Goal: Leave review/rating: Leave review/rating

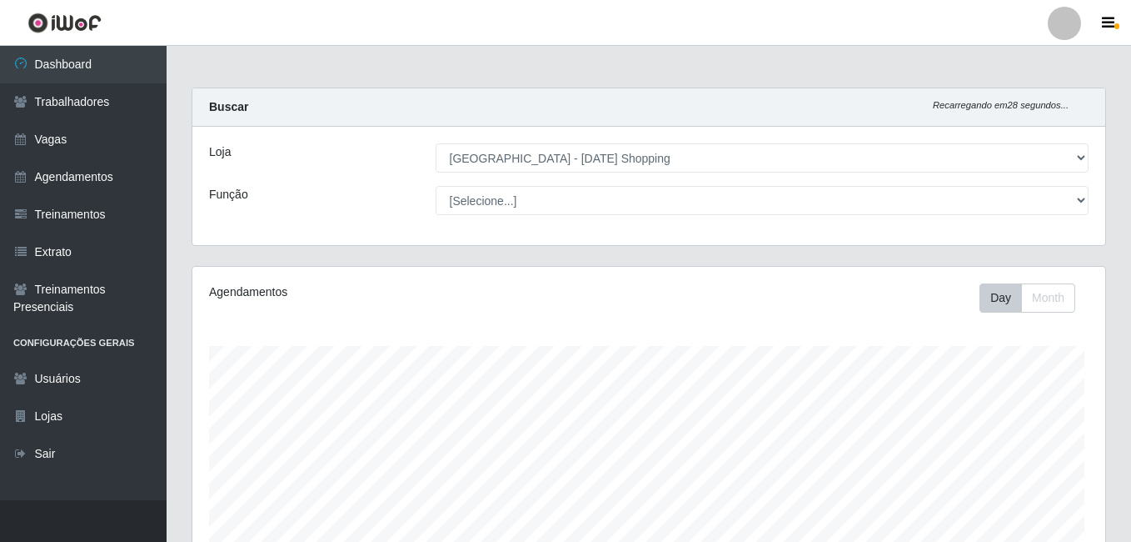
select select "471"
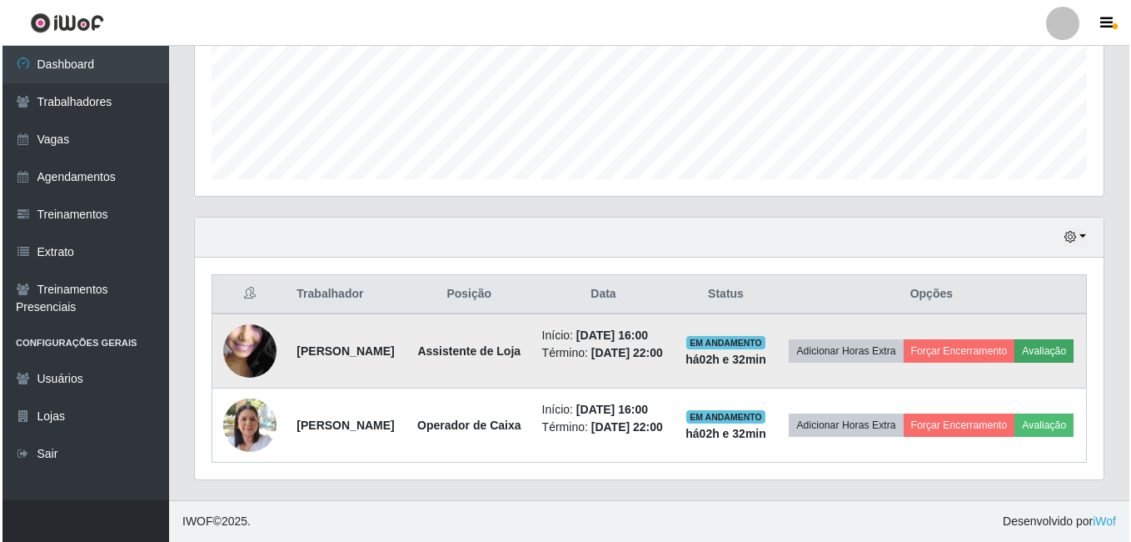
scroll to position [346, 909]
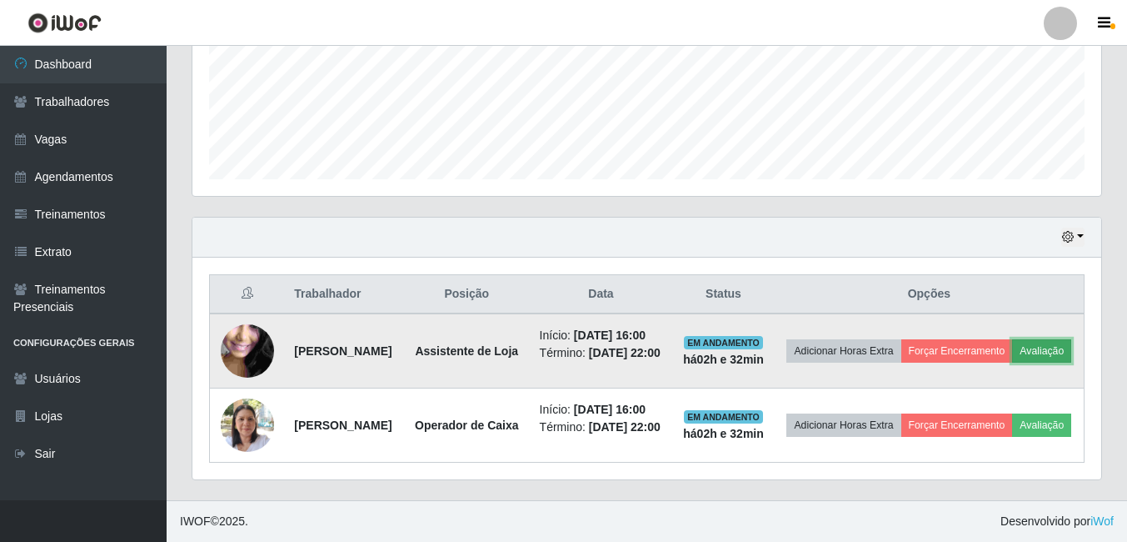
click at [1012, 339] on button "Avaliação" at bounding box center [1041, 350] width 59 height 23
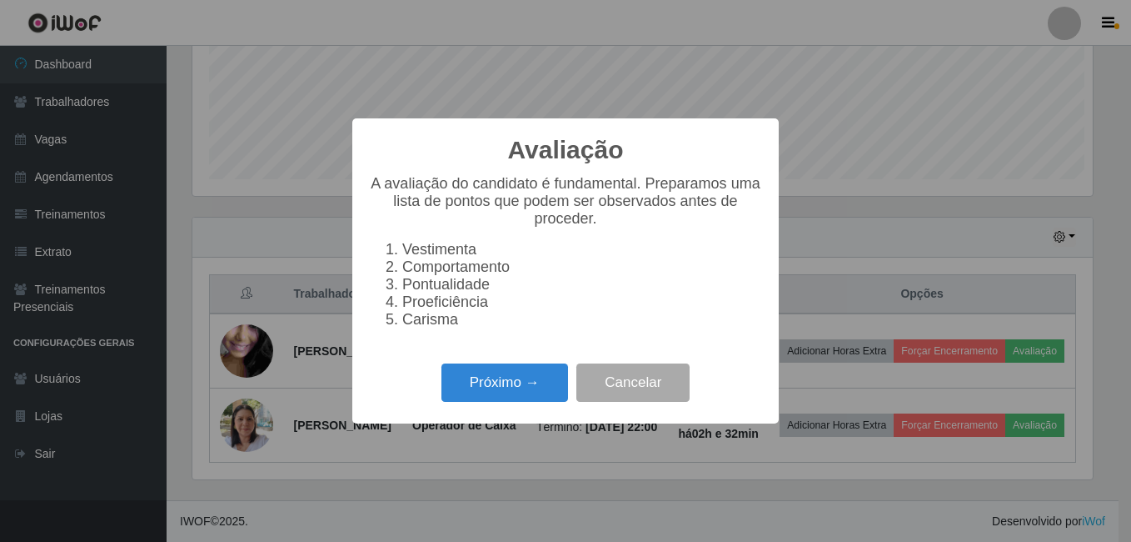
scroll to position [346, 901]
click at [516, 400] on button "Próximo →" at bounding box center [505, 382] width 127 height 39
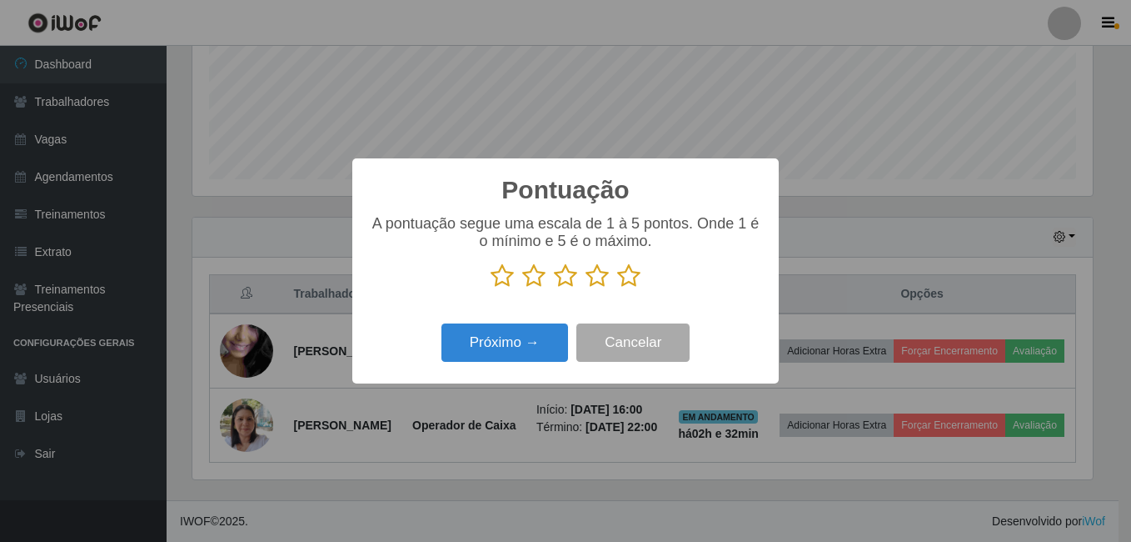
scroll to position [832753, 832198]
click at [639, 280] on icon at bounding box center [628, 275] width 23 height 25
click at [617, 288] on input "radio" at bounding box center [617, 288] width 0 height 0
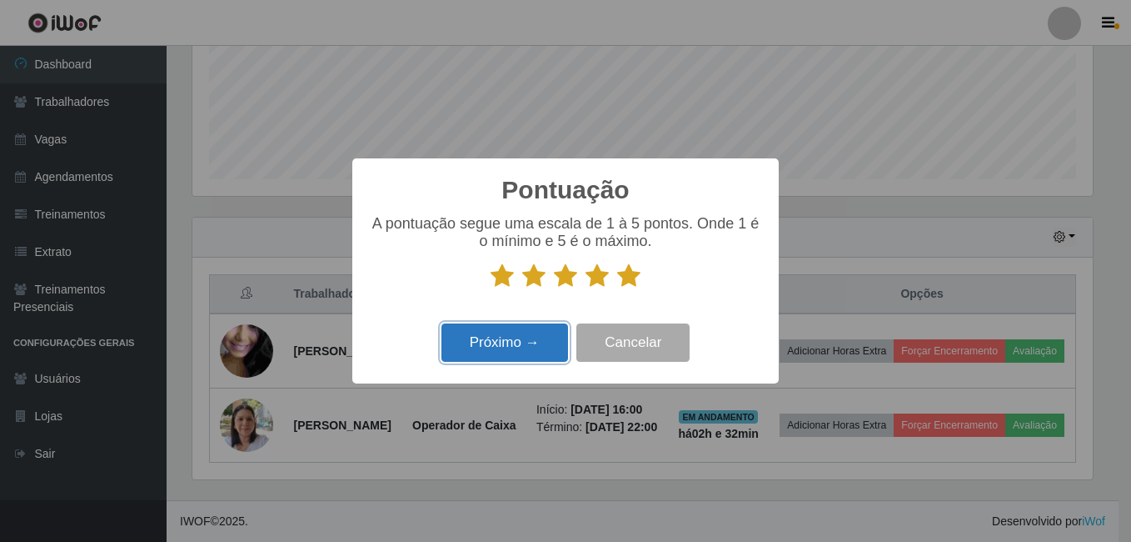
click at [524, 347] on button "Próximo →" at bounding box center [505, 342] width 127 height 39
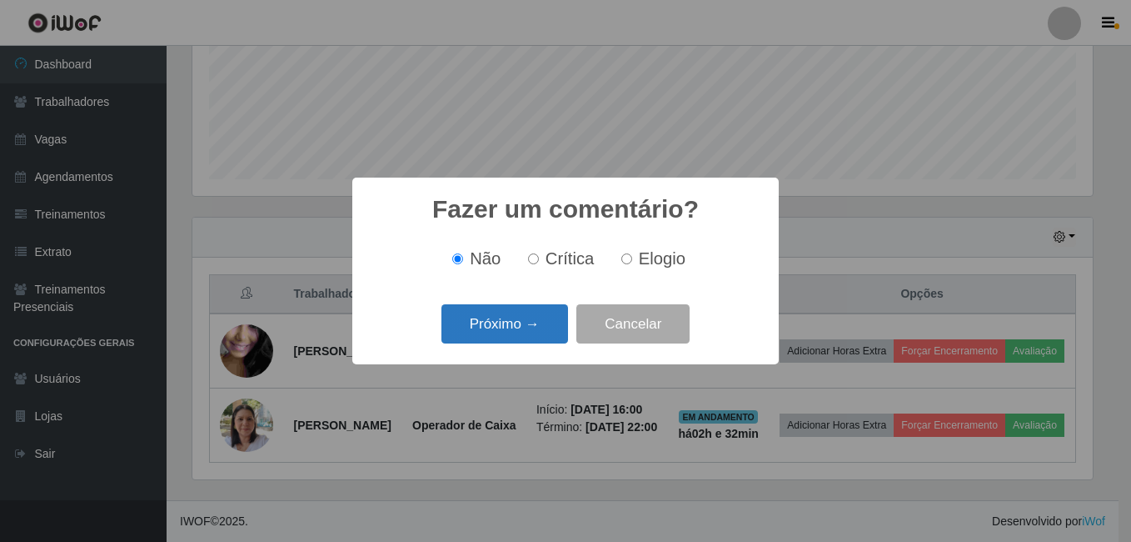
click at [537, 315] on button "Próximo →" at bounding box center [505, 323] width 127 height 39
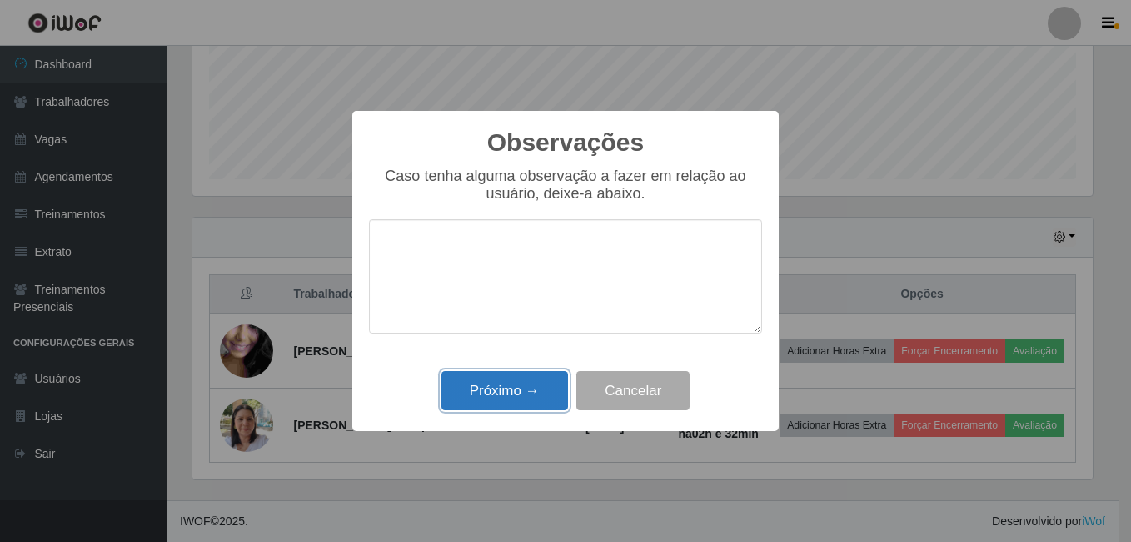
click at [512, 389] on button "Próximo →" at bounding box center [505, 390] width 127 height 39
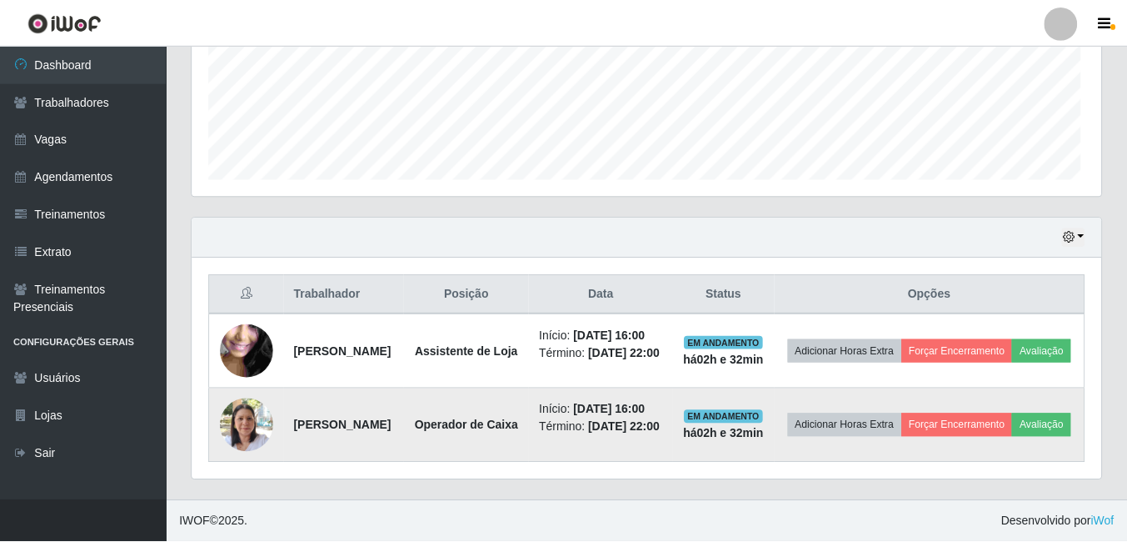
scroll to position [346, 909]
click at [1012, 422] on button "Avaliação" at bounding box center [1041, 424] width 59 height 23
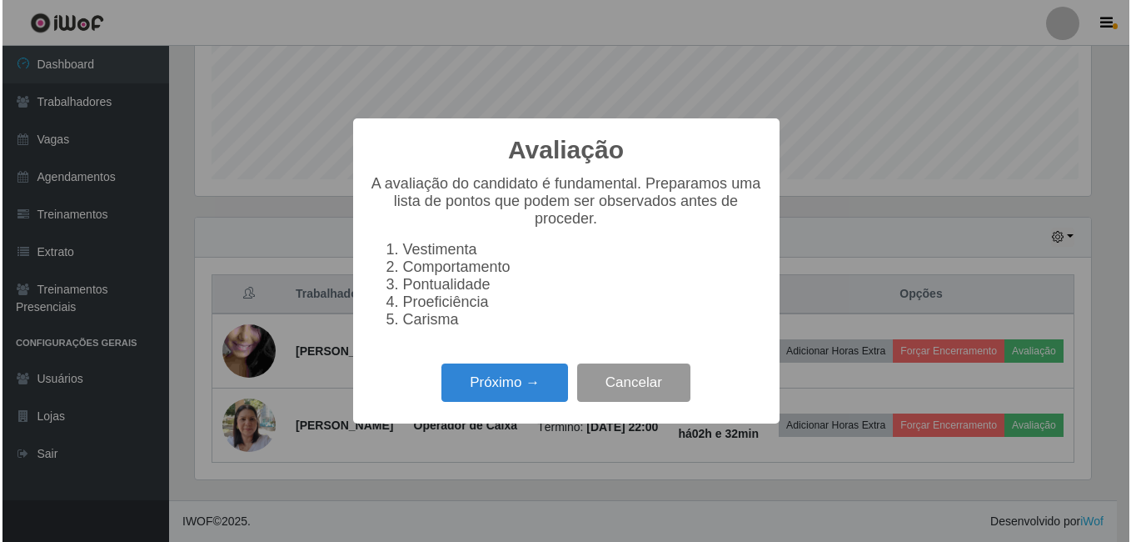
scroll to position [346, 901]
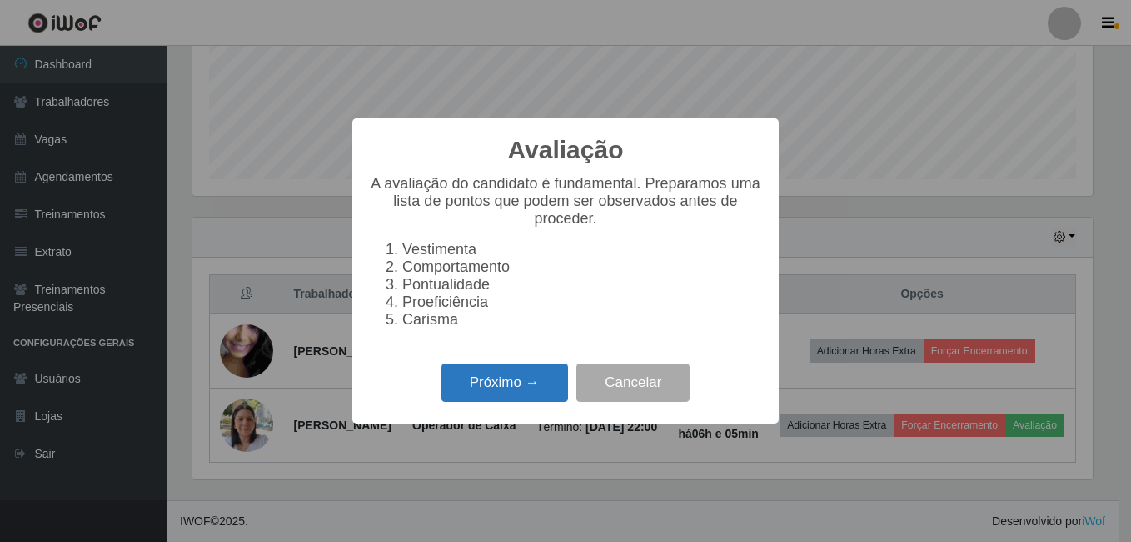
click at [479, 394] on button "Próximo →" at bounding box center [505, 382] width 127 height 39
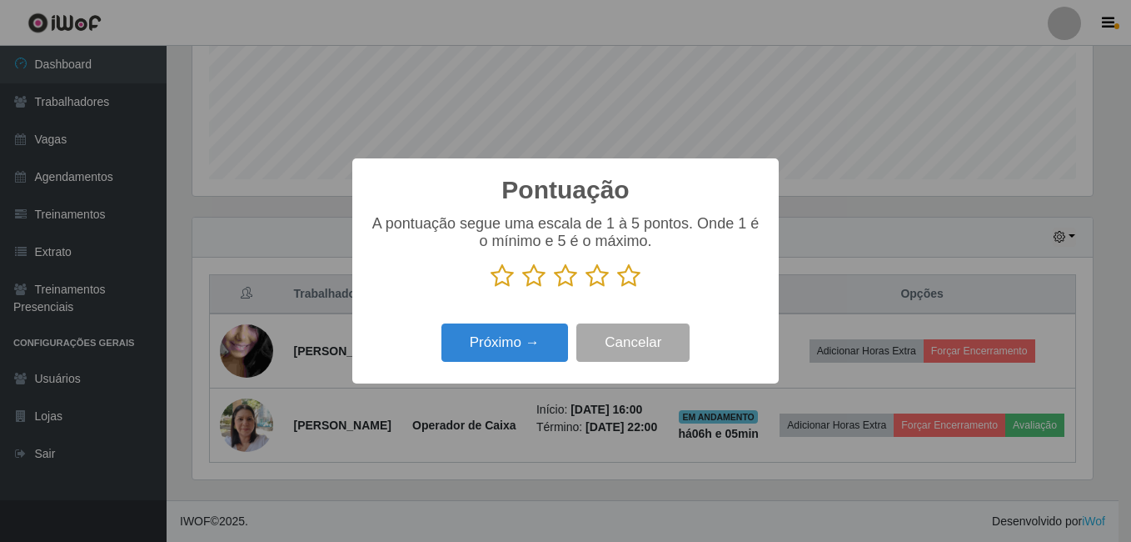
click at [633, 286] on icon at bounding box center [628, 275] width 23 height 25
click at [617, 288] on input "radio" at bounding box center [617, 288] width 0 height 0
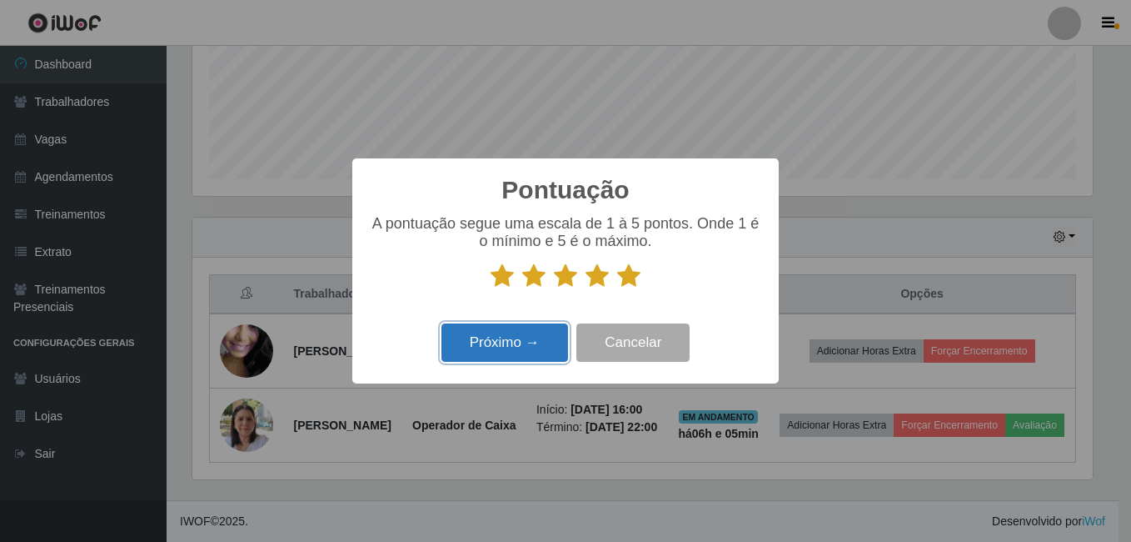
click at [517, 352] on button "Próximo →" at bounding box center [505, 342] width 127 height 39
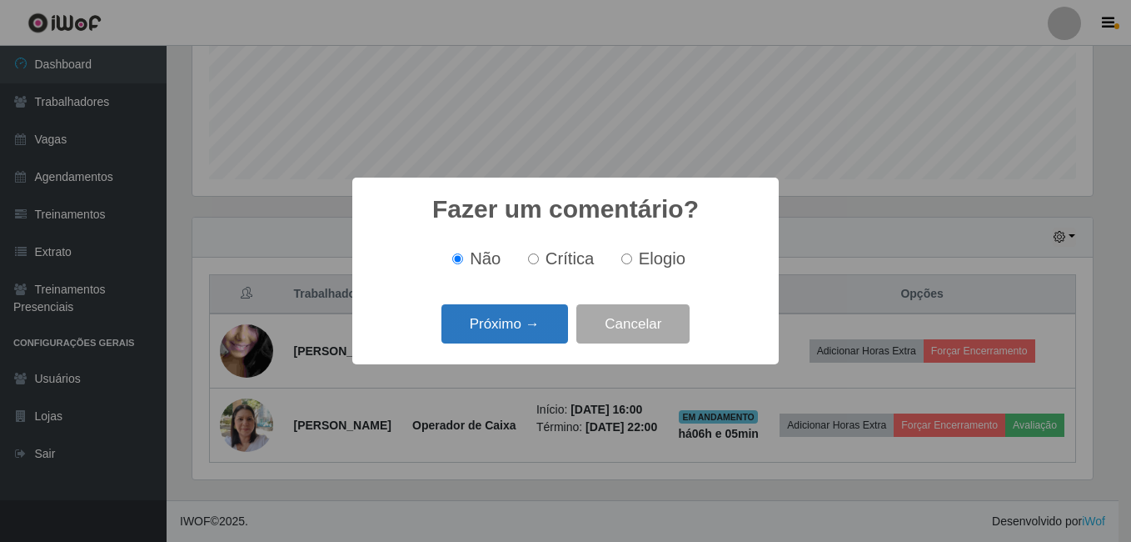
click at [535, 319] on button "Próximo →" at bounding box center [505, 323] width 127 height 39
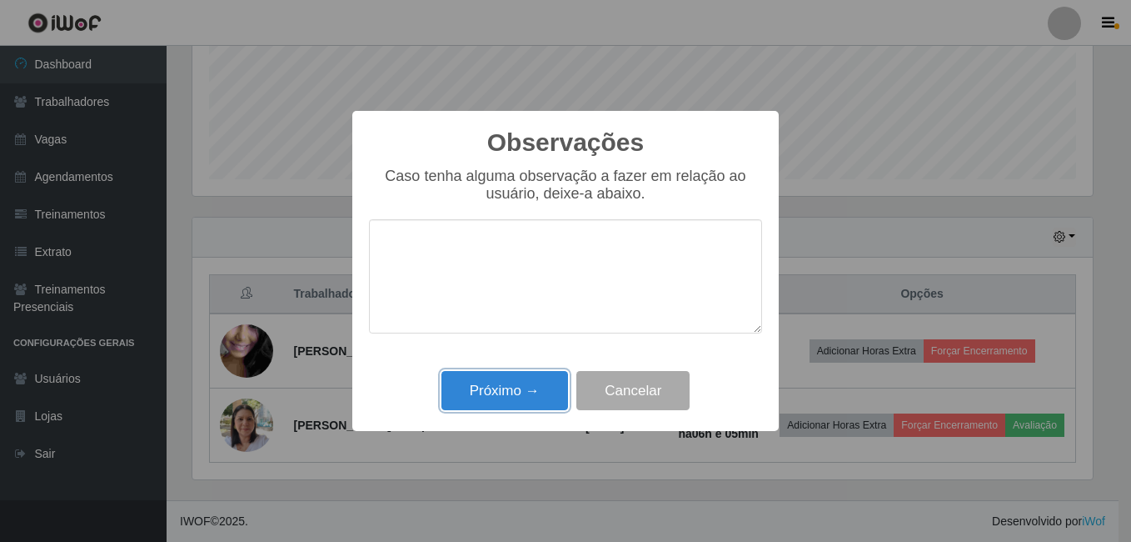
drag, startPoint x: 498, startPoint y: 385, endPoint x: 941, endPoint y: 387, distance: 443.2
click at [506, 385] on button "Próximo →" at bounding box center [505, 390] width 127 height 39
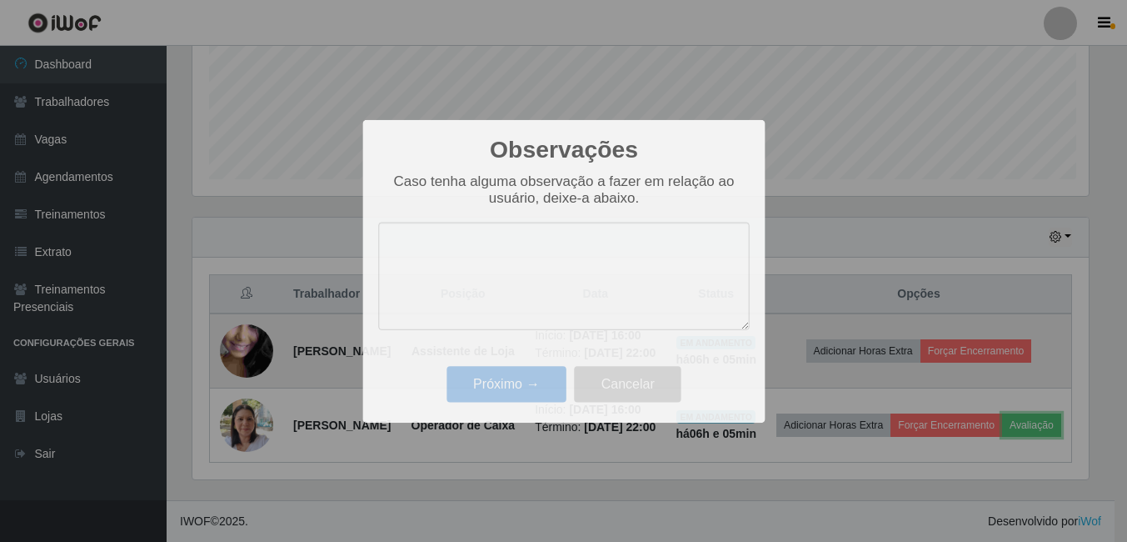
scroll to position [346, 909]
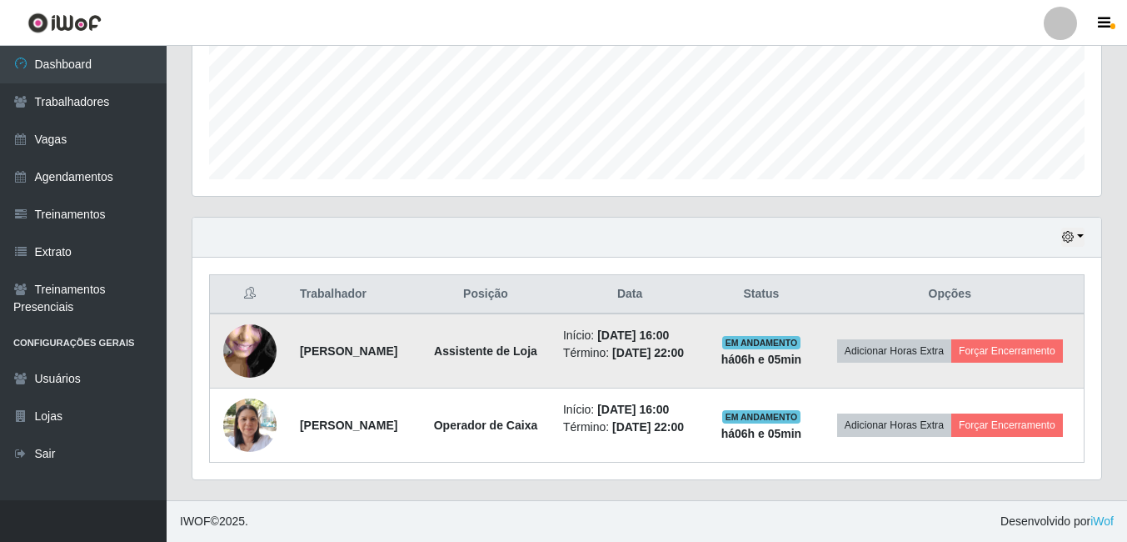
click at [1031, 313] on td "Adicionar Horas Extra Forçar Encerramento" at bounding box center [950, 350] width 268 height 75
click at [992, 339] on button "Forçar Encerramento" at bounding box center [1007, 350] width 112 height 23
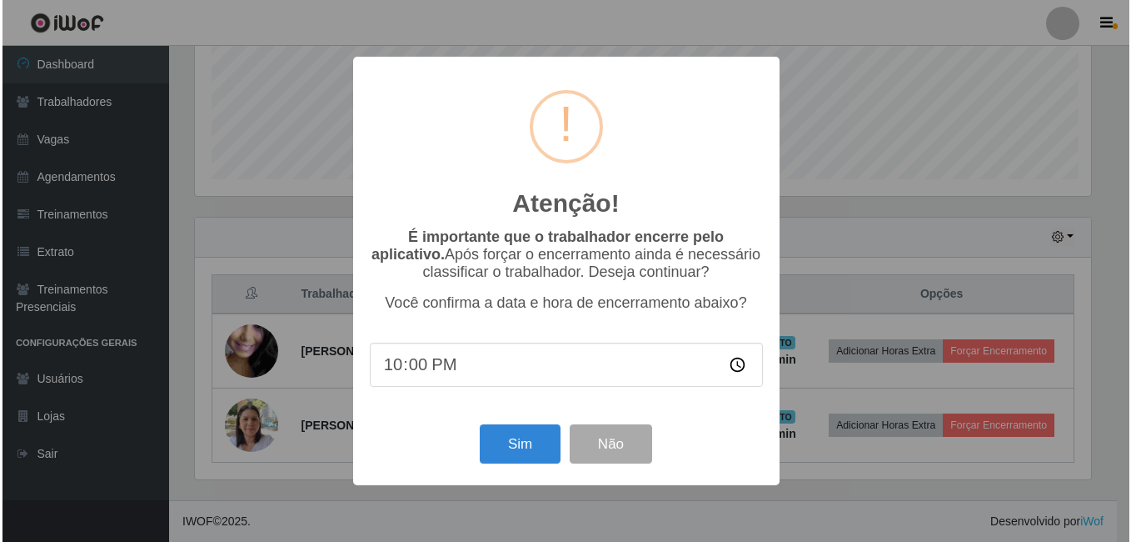
scroll to position [346, 901]
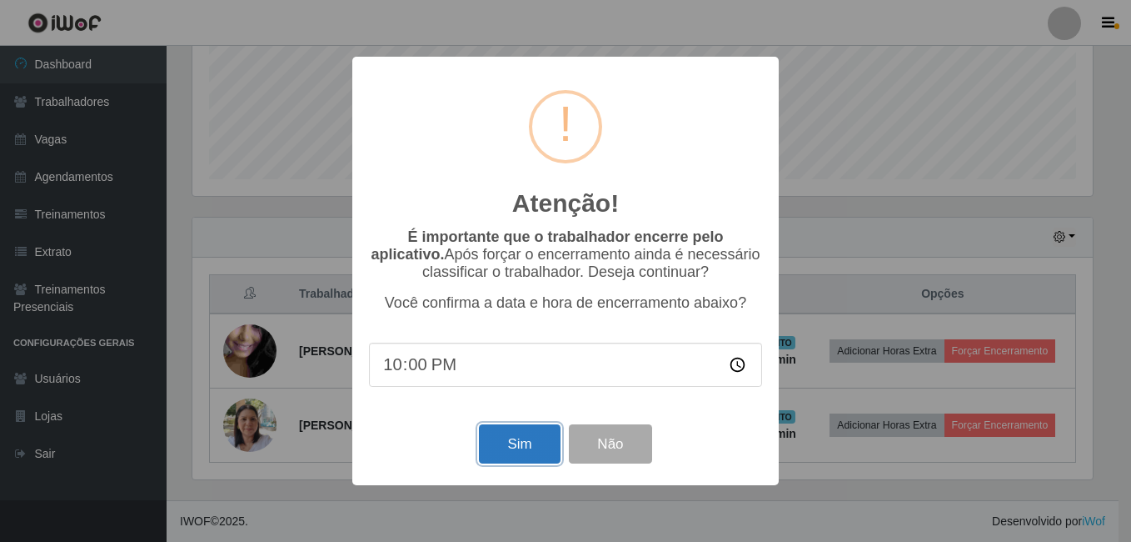
click at [521, 450] on button "Sim" at bounding box center [519, 443] width 81 height 39
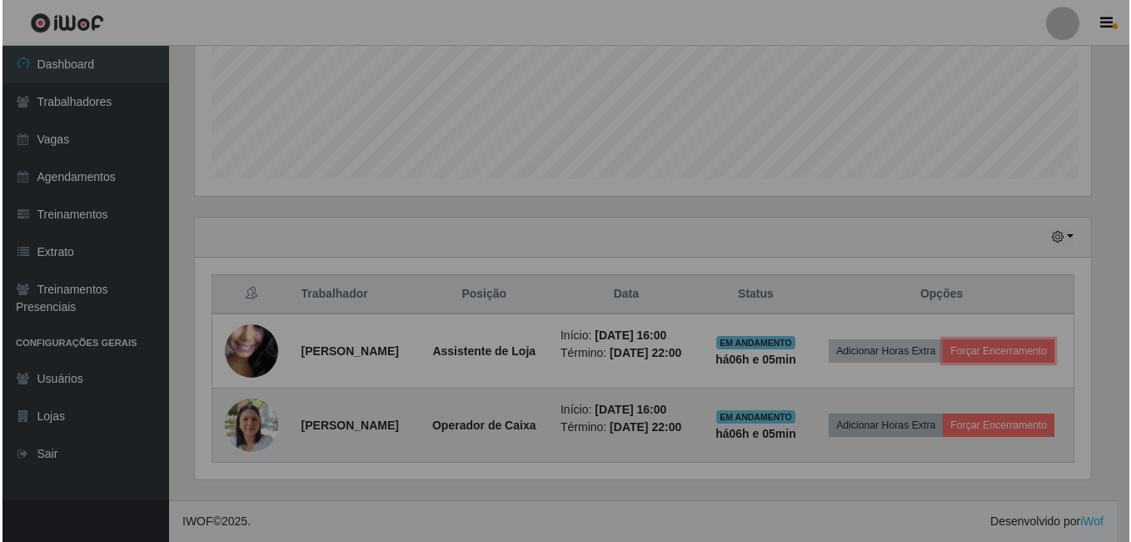
scroll to position [346, 909]
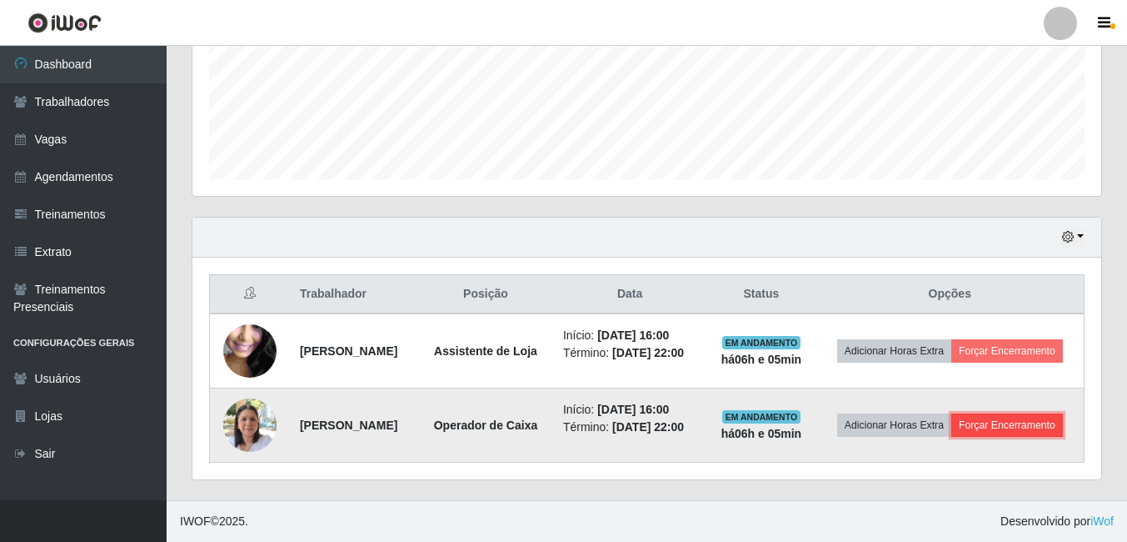
click at [976, 437] on button "Forçar Encerramento" at bounding box center [1007, 424] width 112 height 23
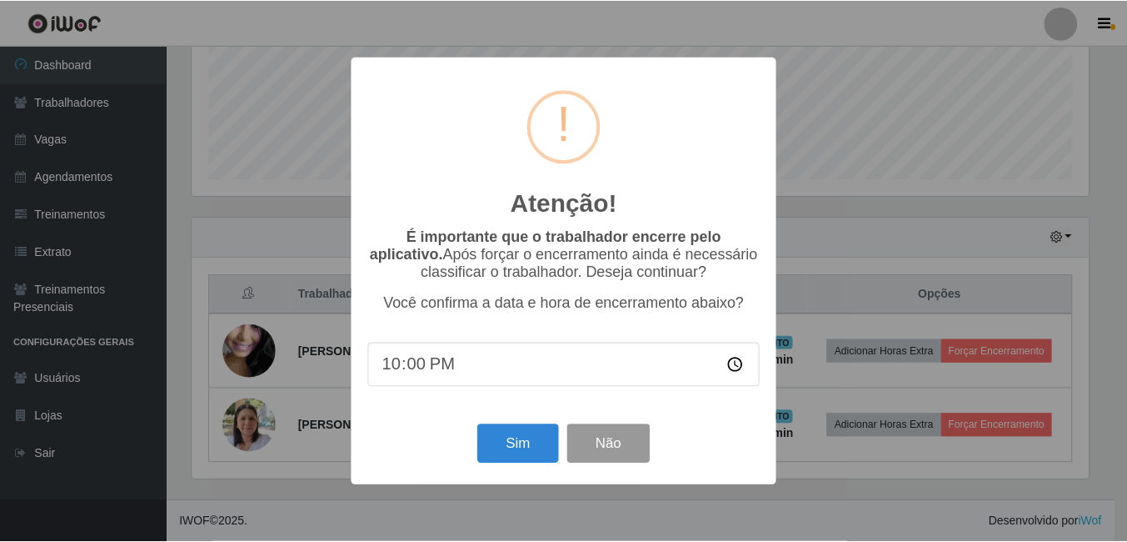
scroll to position [268, 0]
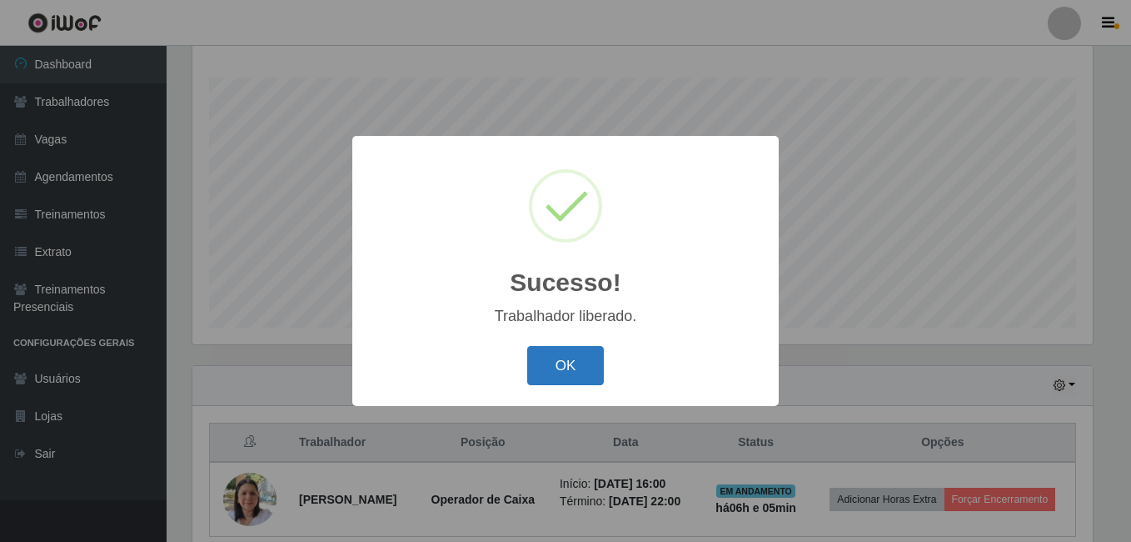
click at [575, 359] on button "OK" at bounding box center [565, 365] width 77 height 39
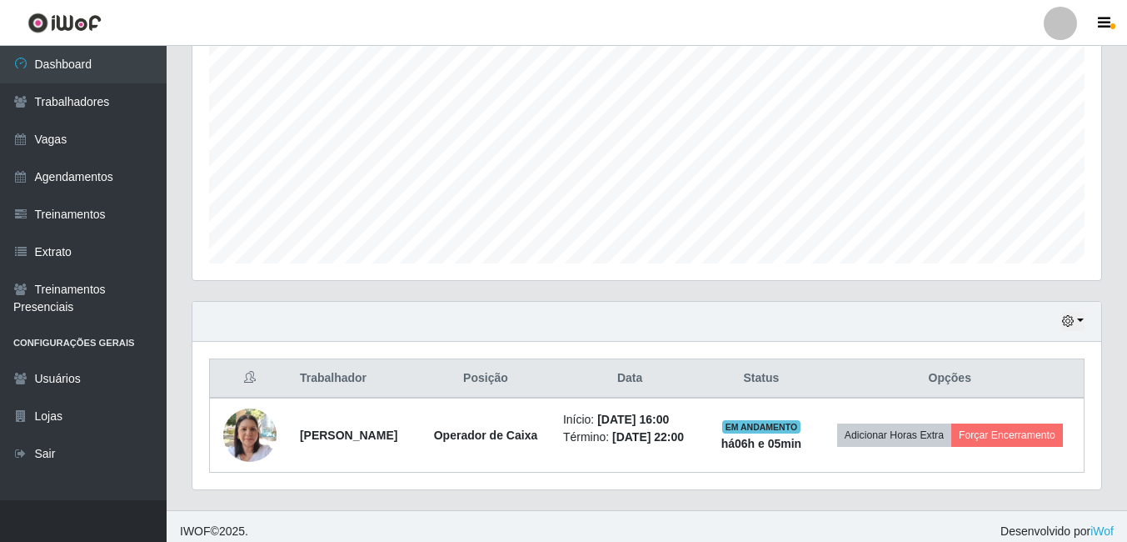
scroll to position [372, 0]
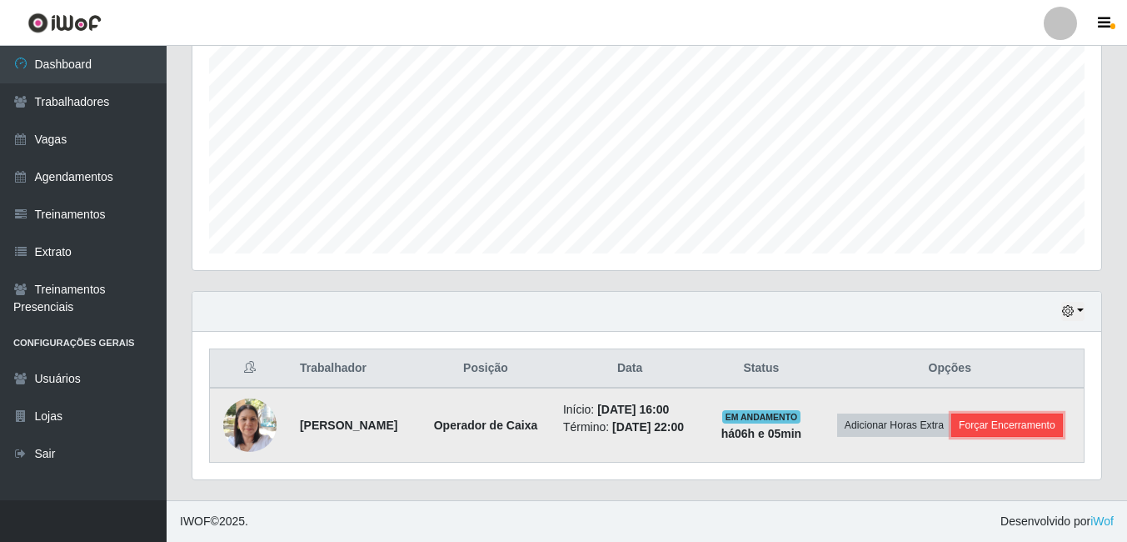
click at [992, 422] on button "Forçar Encerramento" at bounding box center [1007, 424] width 112 height 23
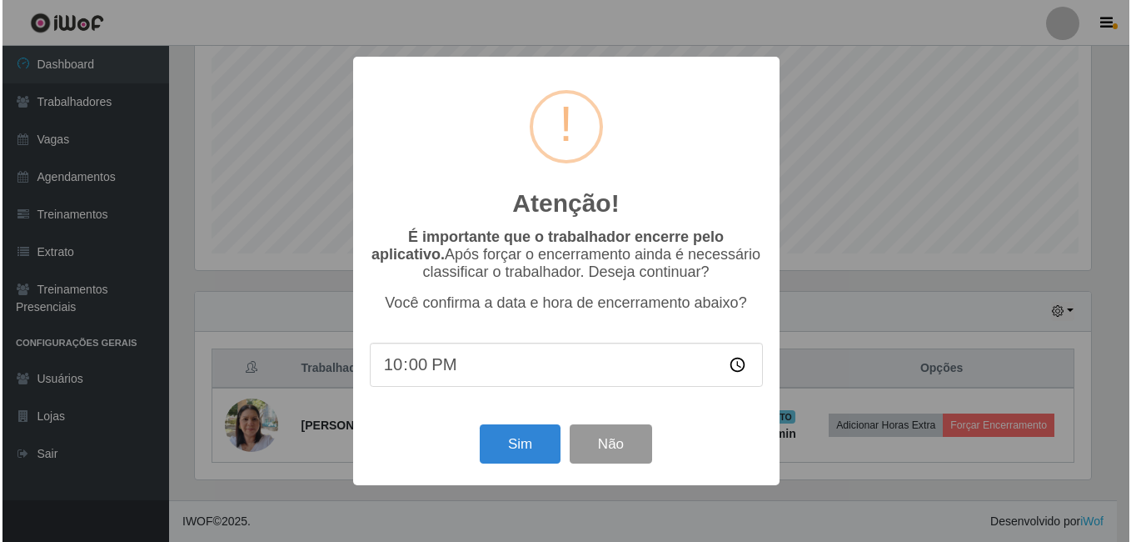
scroll to position [346, 901]
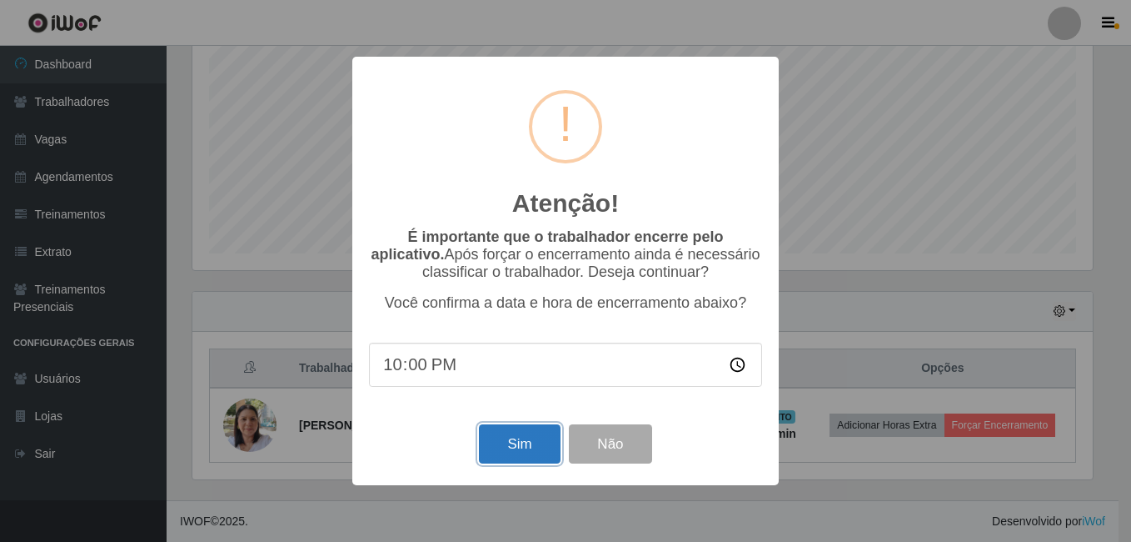
click at [502, 445] on button "Sim" at bounding box center [519, 443] width 81 height 39
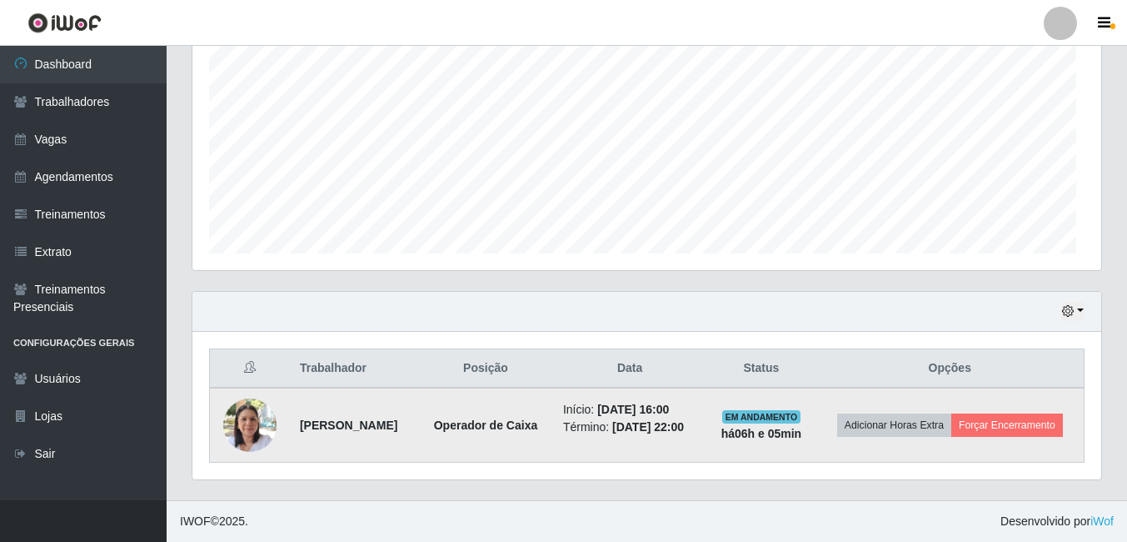
scroll to position [0, 0]
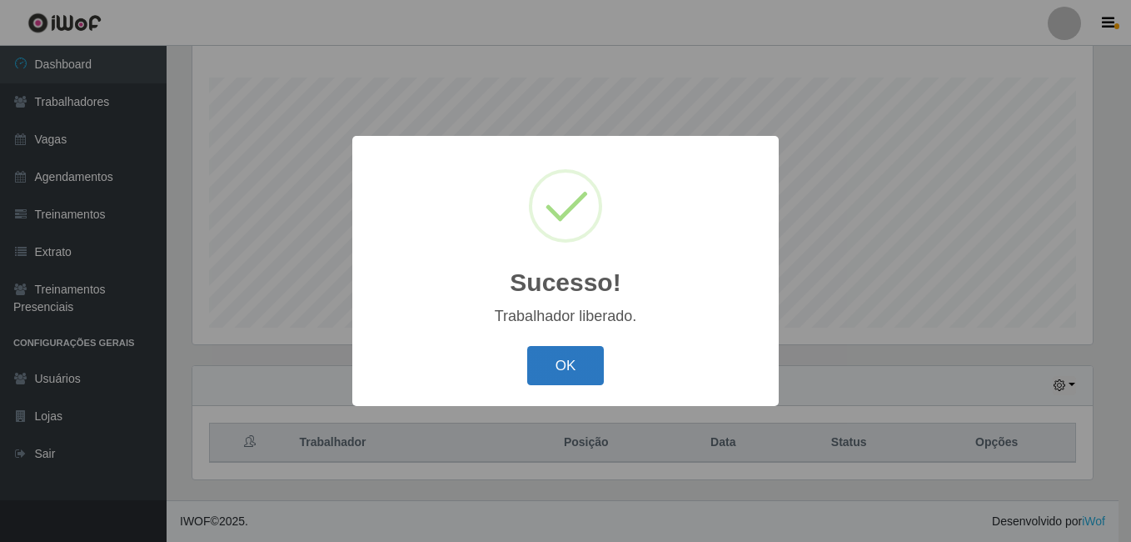
click at [587, 377] on button "OK" at bounding box center [565, 365] width 77 height 39
